Goal: Task Accomplishment & Management: Use online tool/utility

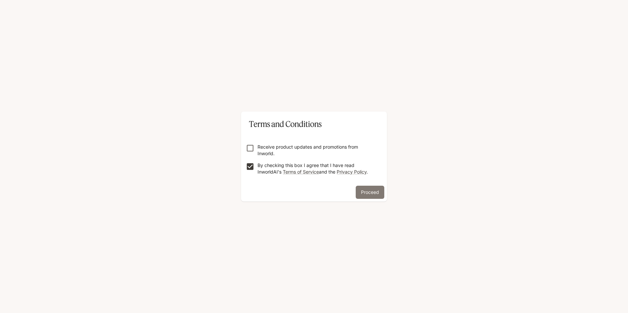
click at [373, 196] on button "Proceed" at bounding box center [370, 192] width 29 height 13
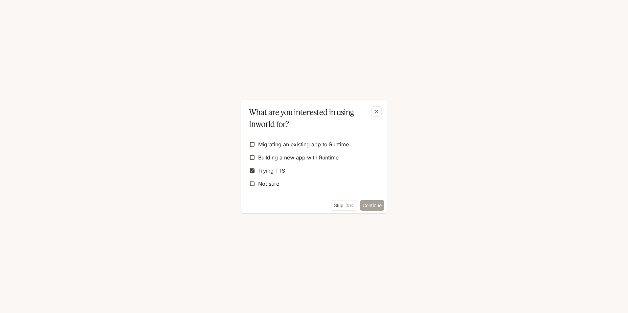
click at [379, 205] on button "Continue" at bounding box center [372, 205] width 24 height 11
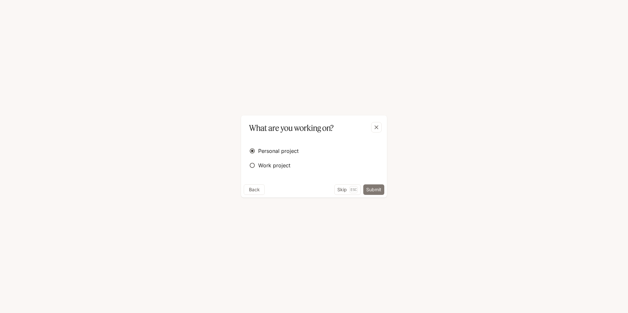
click at [381, 185] on button "Submit" at bounding box center [373, 190] width 21 height 11
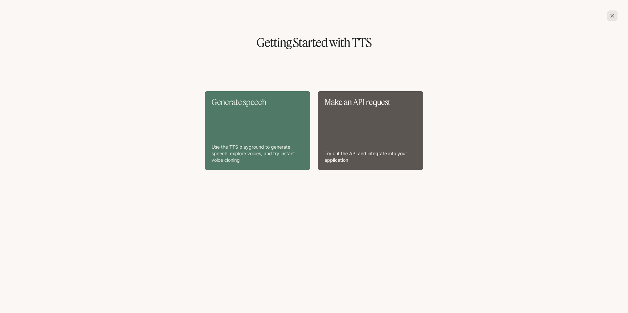
click at [268, 111] on div "Generate speech Use the TTS playground to generate speech, explore voices, and …" at bounding box center [258, 131] width 92 height 66
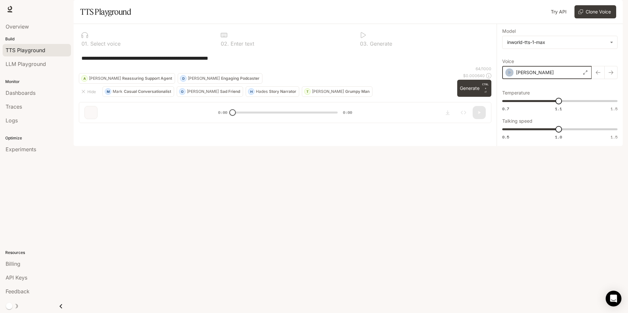
click at [512, 77] on div "button" at bounding box center [510, 73] width 8 height 8
click at [583, 79] on div "[PERSON_NAME]" at bounding box center [547, 72] width 90 height 13
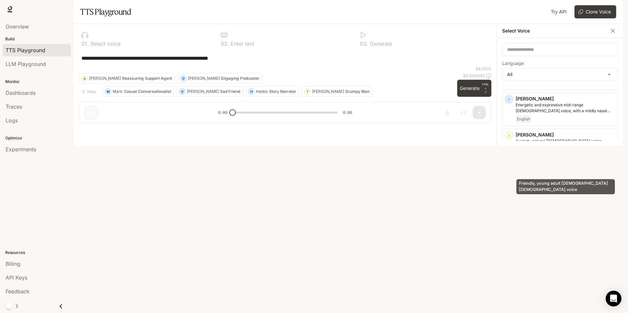
scroll to position [66, 0]
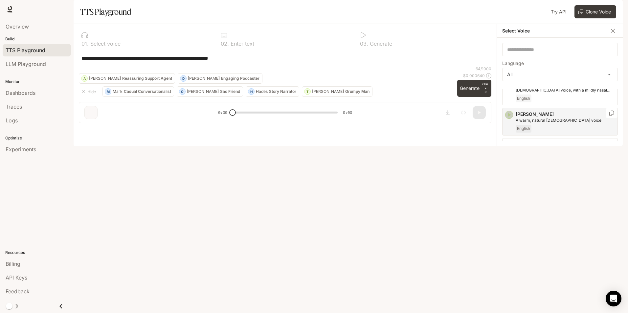
click at [510, 118] on icon "button" at bounding box center [509, 115] width 7 height 7
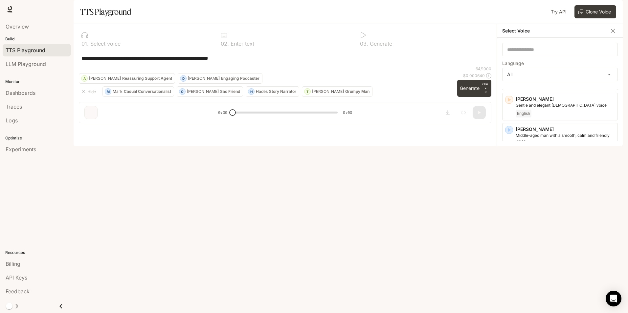
scroll to position [131, 0]
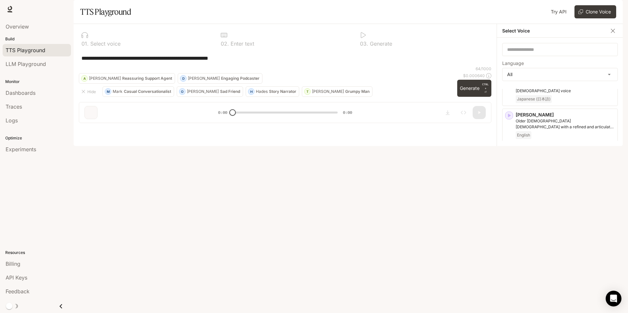
click at [509, 154] on icon "button" at bounding box center [509, 152] width 3 height 4
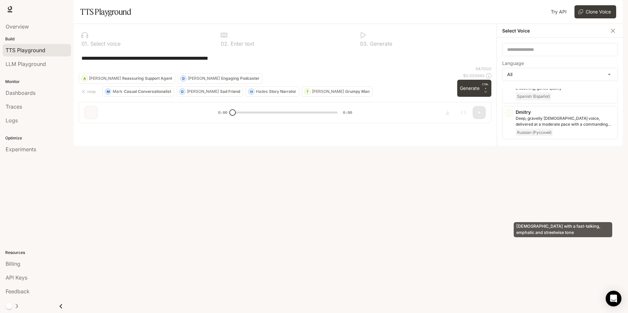
scroll to position [329, 0]
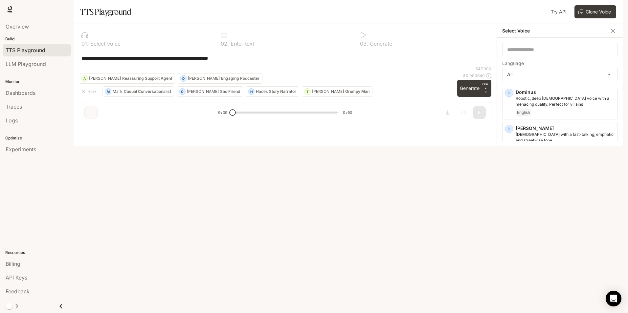
click at [513, 182] on div "[PERSON_NAME], mid-range [DEMOGRAPHIC_DATA] voice, with a smooth texture and a …" at bounding box center [560, 175] width 116 height 34
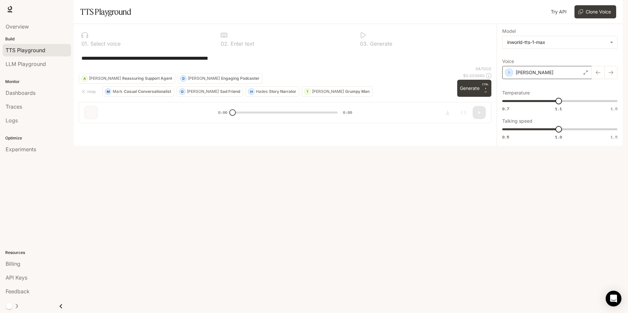
click at [542, 79] on div "[PERSON_NAME]" at bounding box center [547, 72] width 90 height 13
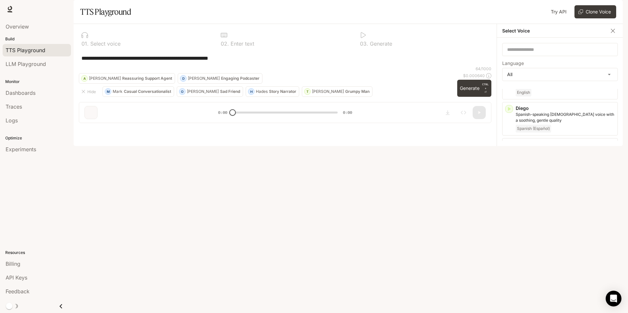
scroll to position [263, 0]
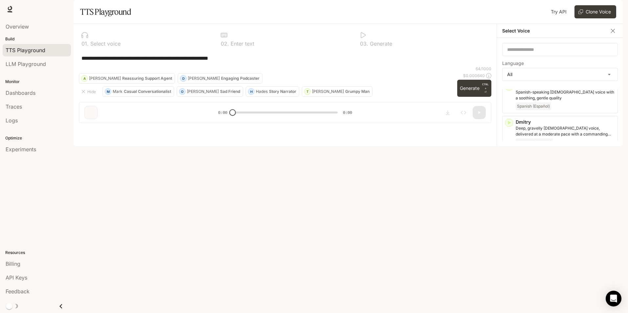
click at [509, 233] on icon "button" at bounding box center [509, 231] width 3 height 4
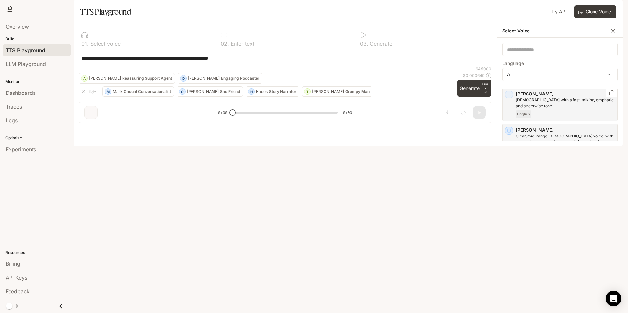
scroll to position [394, 0]
click at [512, 209] on icon "button" at bounding box center [509, 208] width 7 height 7
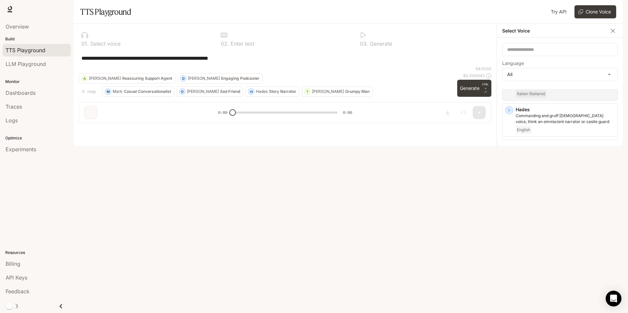
scroll to position [558, 0]
click at [509, 167] on icon "button" at bounding box center [509, 164] width 7 height 7
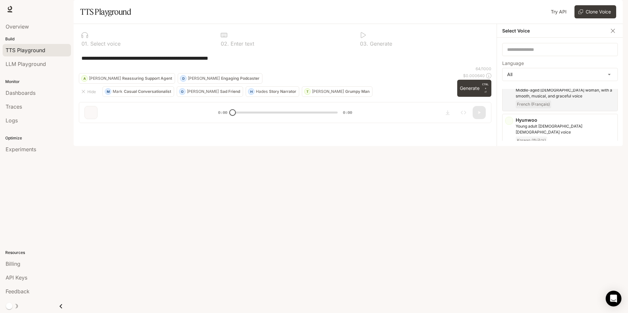
scroll to position [657, 0]
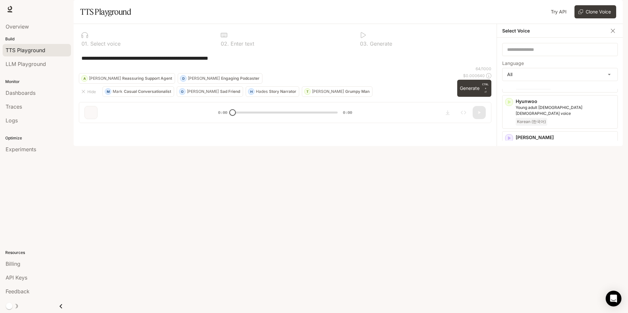
click at [514, 168] on div "[PERSON_NAME] A calm older [DEMOGRAPHIC_DATA] [DEMOGRAPHIC_DATA] with a low, sm…" at bounding box center [560, 185] width 116 height 34
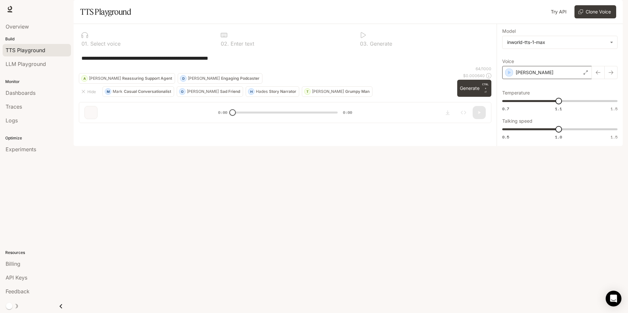
click at [545, 79] on div "[PERSON_NAME]" at bounding box center [547, 72] width 90 height 13
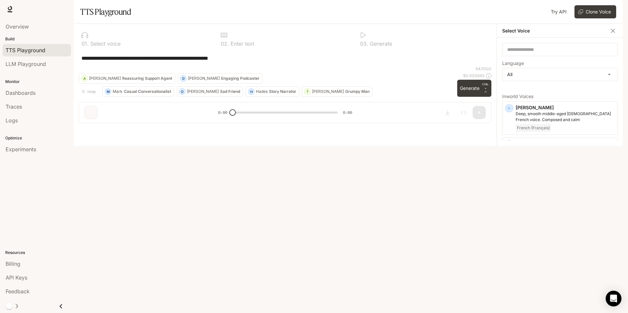
click at [493, 96] on div "**********" at bounding box center [285, 76] width 423 height 104
click at [522, 107] on div "**********" at bounding box center [560, 92] width 126 height 108
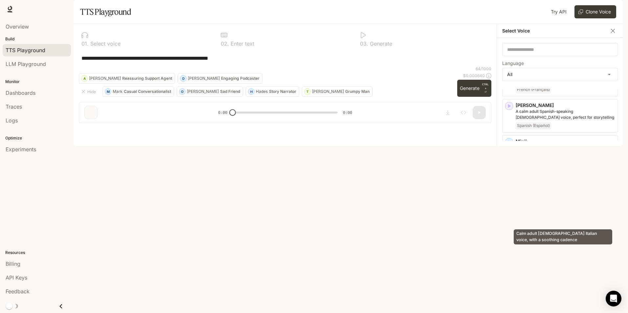
scroll to position [1018, 0]
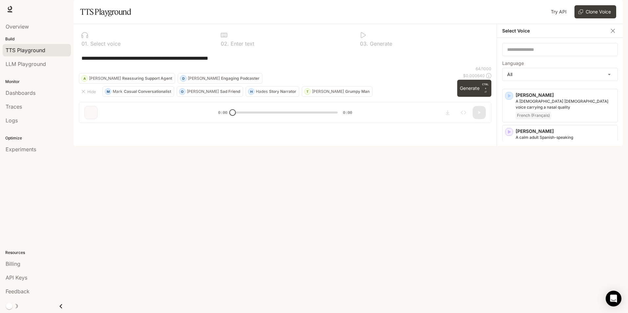
click at [506, 237] on icon "button" at bounding box center [509, 240] width 7 height 7
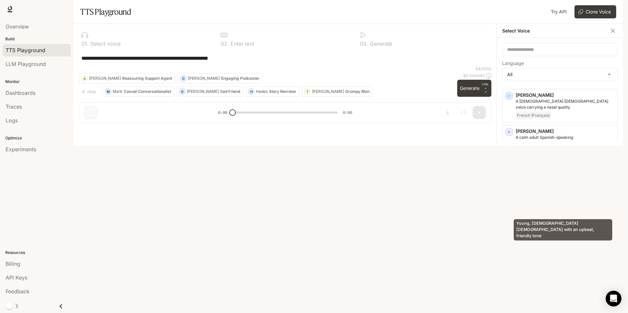
click at [548, 243] on p "Young, [DEMOGRAPHIC_DATA] [DEMOGRAPHIC_DATA] with an upbeat, friendly tone" at bounding box center [565, 249] width 99 height 12
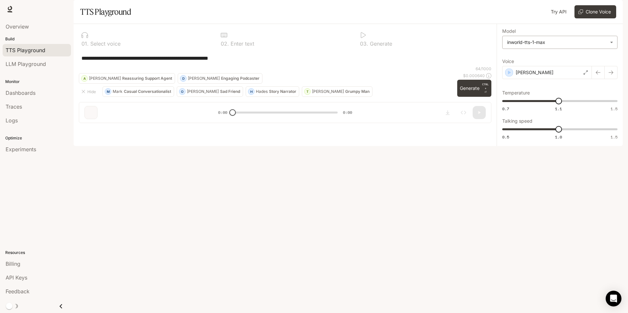
click at [545, 66] on body "**********" at bounding box center [314, 156] width 628 height 313
click at [527, 33] on div at bounding box center [314, 156] width 628 height 313
click at [130, 66] on div "**********" at bounding box center [285, 58] width 413 height 16
click at [143, 62] on textarea "**********" at bounding box center [284, 59] width 407 height 8
click at [76, 64] on div "**********" at bounding box center [285, 76] width 423 height 104
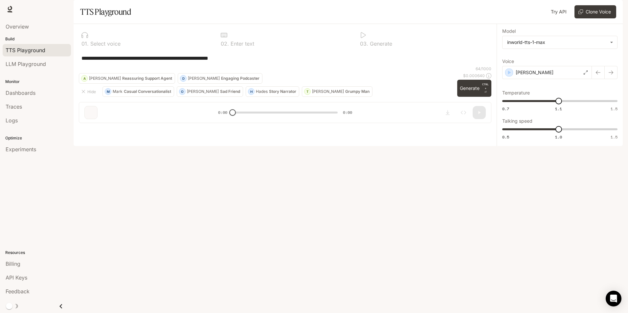
click at [106, 38] on div at bounding box center [145, 35] width 129 height 7
click at [240, 24] on section "TTS Playground Try API Voices Clone Voice" at bounding box center [348, 12] width 549 height 24
click at [349, 38] on div at bounding box center [285, 35] width 129 height 7
click at [20, 68] on link "LLM Playground" at bounding box center [37, 64] width 68 height 12
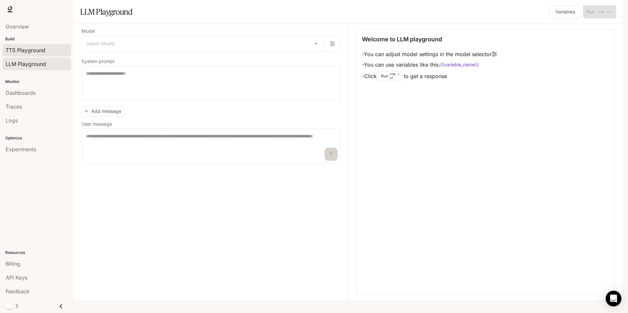
click at [37, 48] on span "TTS Playground" at bounding box center [26, 50] width 40 height 8
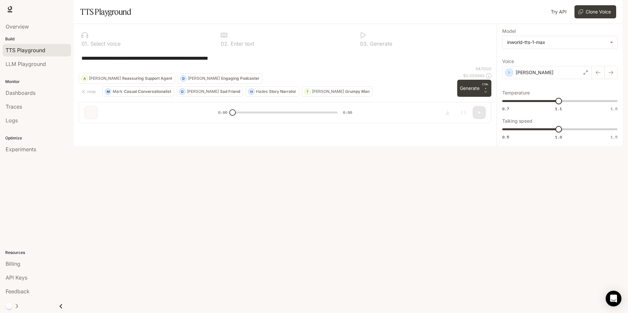
click at [614, 10] on icon "button" at bounding box center [614, 10] width 4 height 4
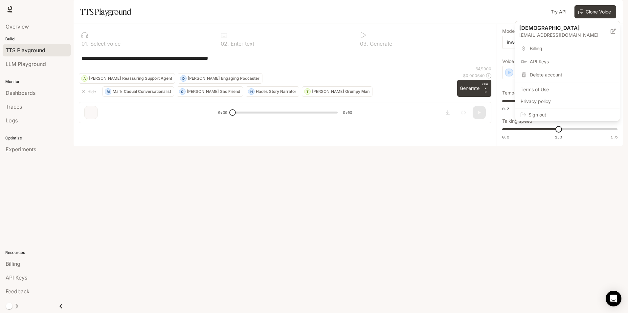
click at [439, 36] on div at bounding box center [314, 156] width 628 height 313
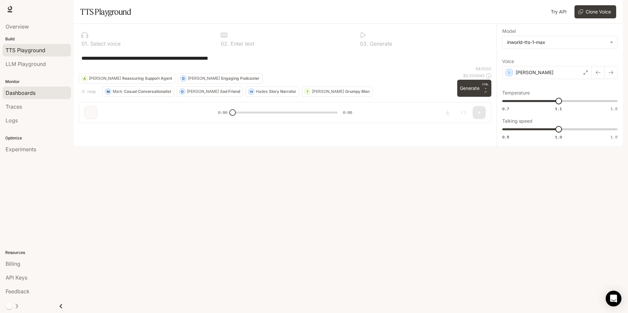
click at [29, 92] on span "Dashboards" at bounding box center [21, 93] width 30 height 8
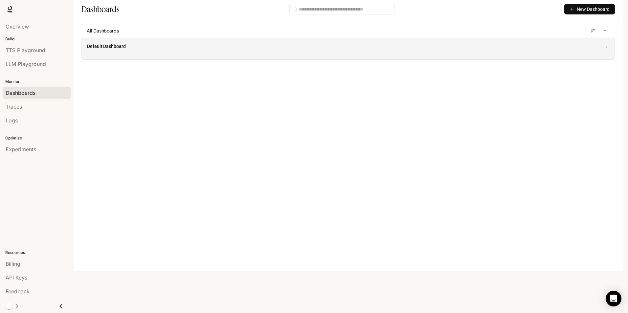
click at [194, 50] on div "Default Dashboard" at bounding box center [239, 46] width 305 height 7
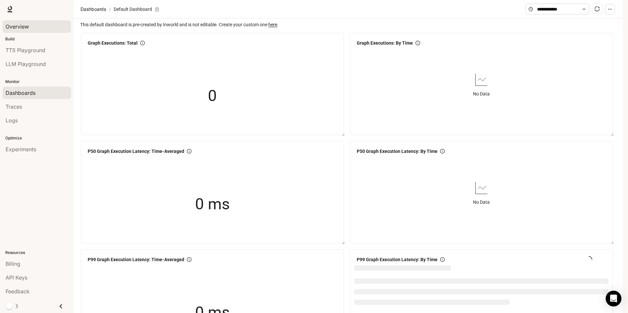
click at [21, 31] on link "Overview" at bounding box center [37, 26] width 68 height 12
